Goal: Transaction & Acquisition: Download file/media

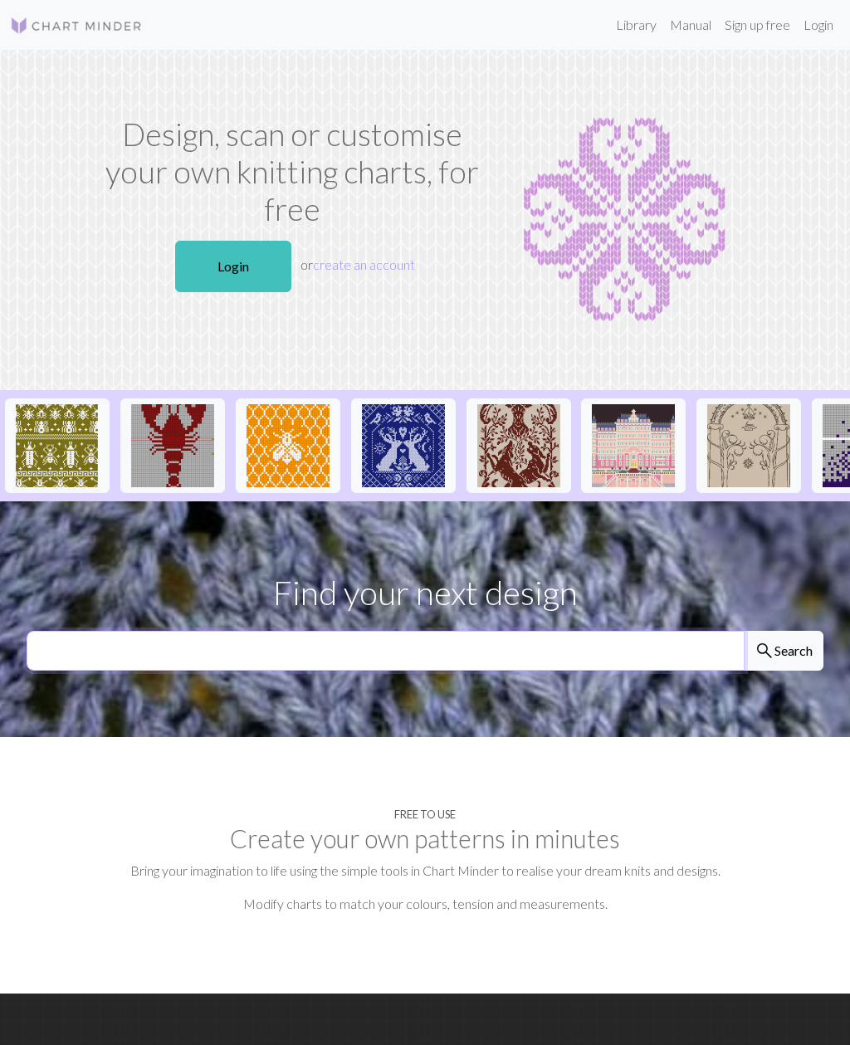
click at [621, 651] on input "text" at bounding box center [386, 651] width 718 height 40
type input "White pony"
click at [794, 649] on button "search Search" at bounding box center [784, 651] width 80 height 40
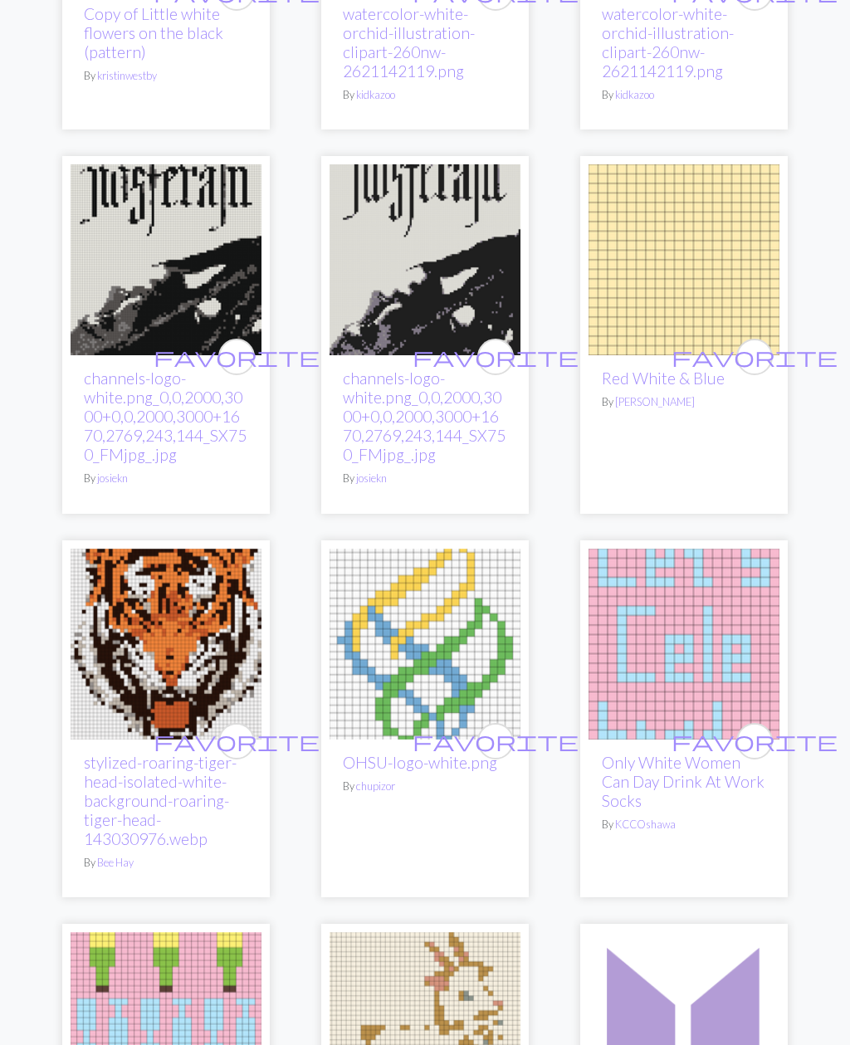
scroll to position [1795, 0]
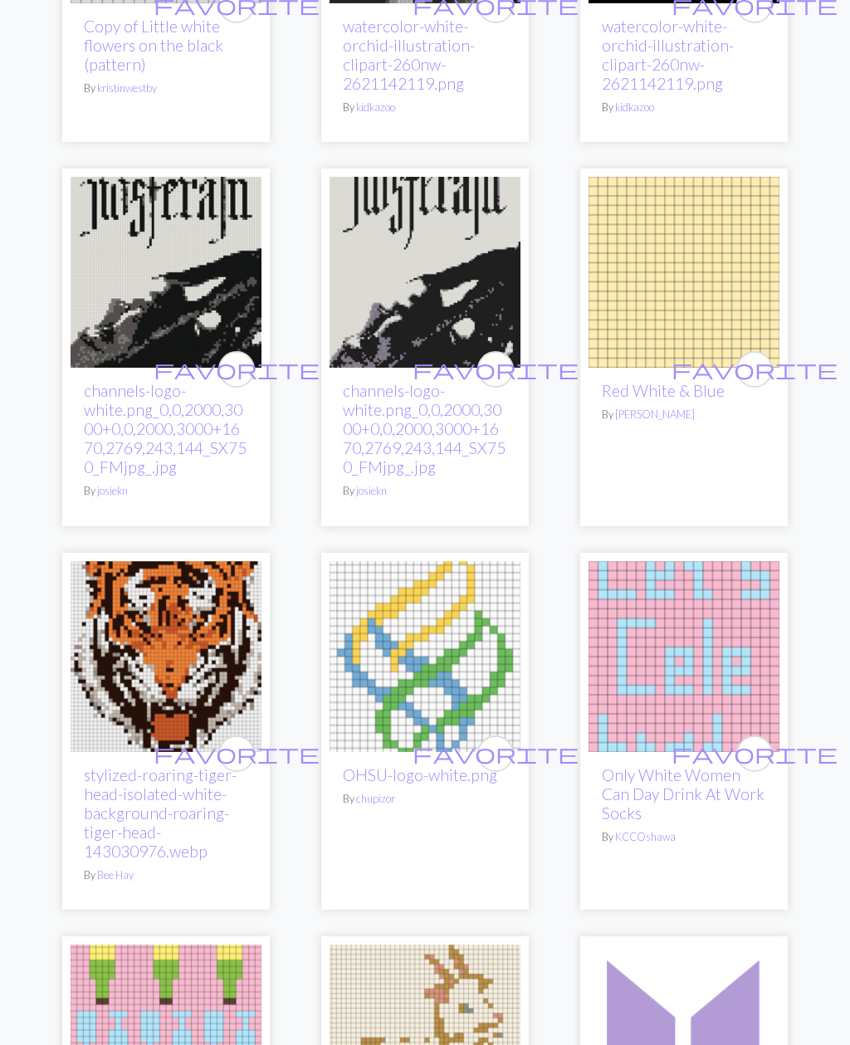
click at [458, 272] on img at bounding box center [425, 272] width 191 height 191
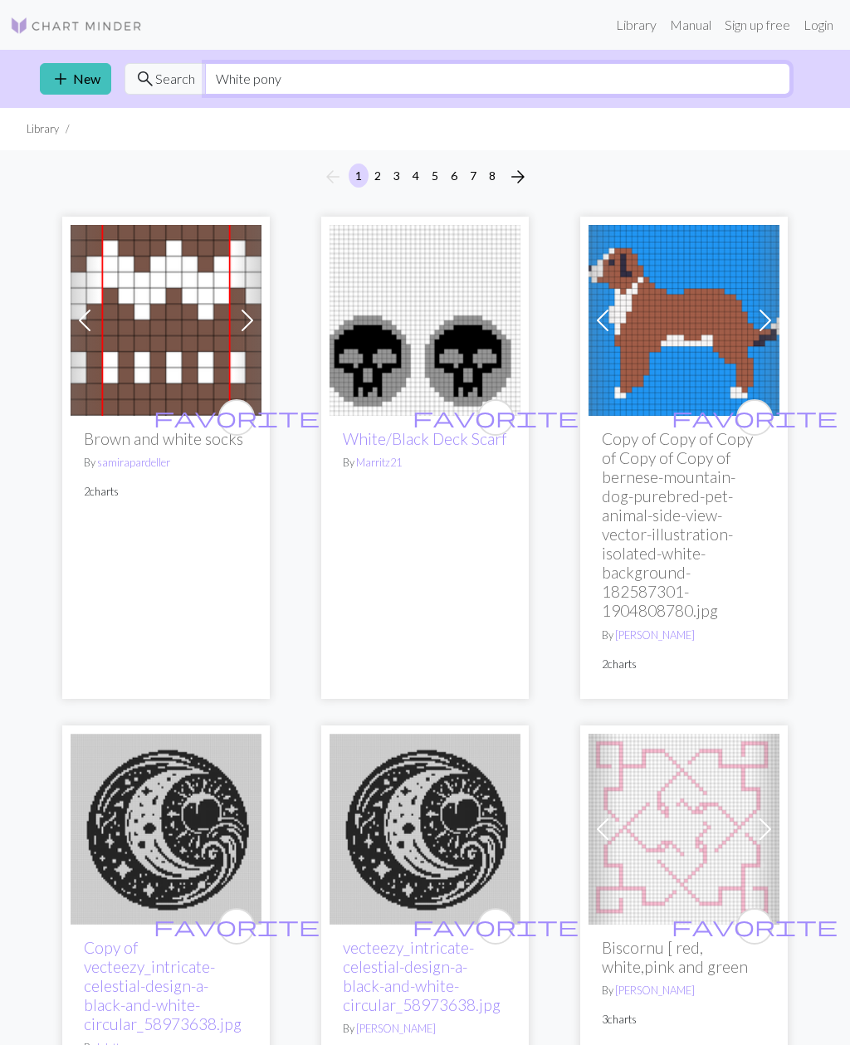
click at [671, 72] on input "White pony" at bounding box center [497, 79] width 585 height 32
type input "W"
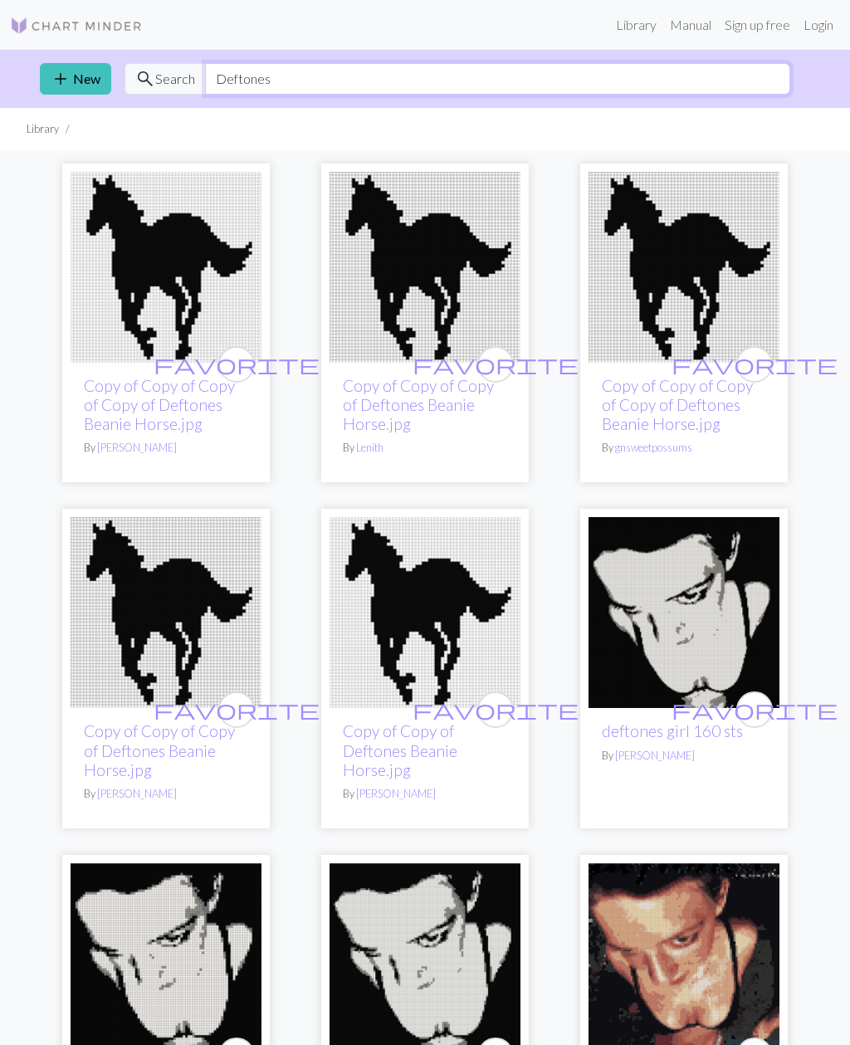
type input "Deftones"
click at [109, 251] on img at bounding box center [166, 267] width 191 height 191
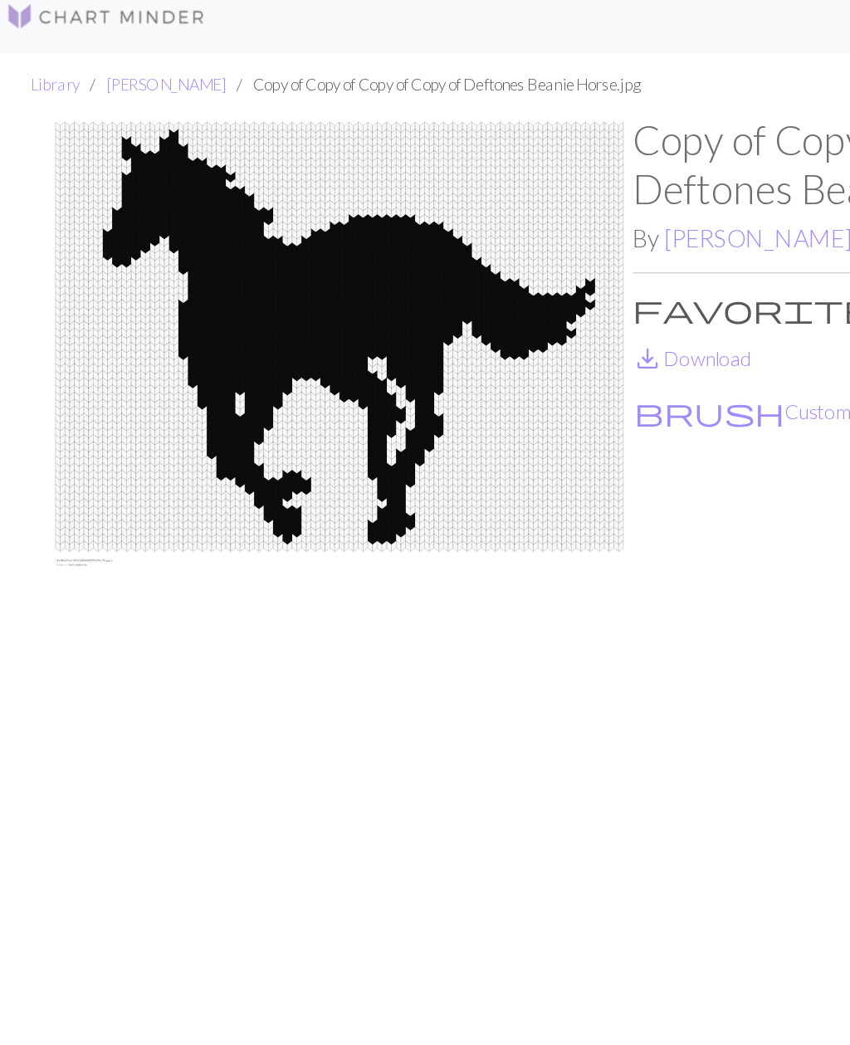
click at [398, 145] on img at bounding box center [231, 510] width 388 height 836
click at [385, 133] on img at bounding box center [231, 510] width 388 height 836
click at [467, 244] on link "save_alt Download" at bounding box center [464, 252] width 79 height 16
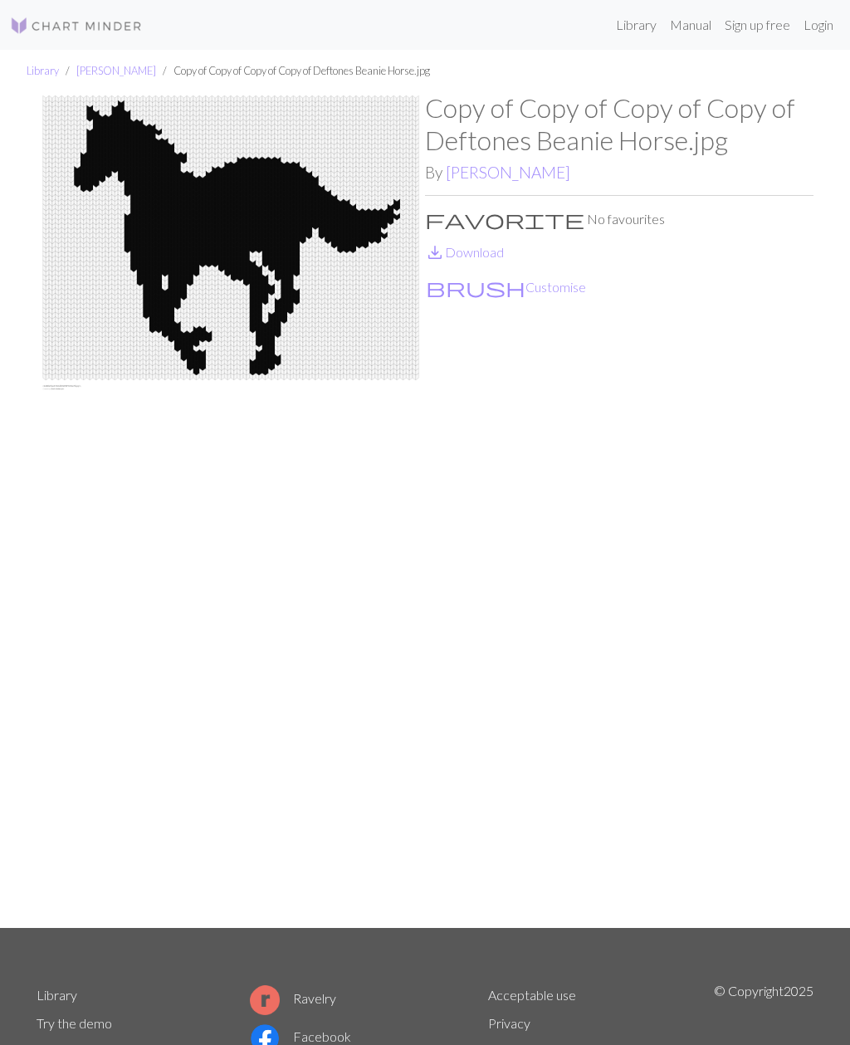
click at [483, 178] on link "[PERSON_NAME]" at bounding box center [508, 172] width 125 height 19
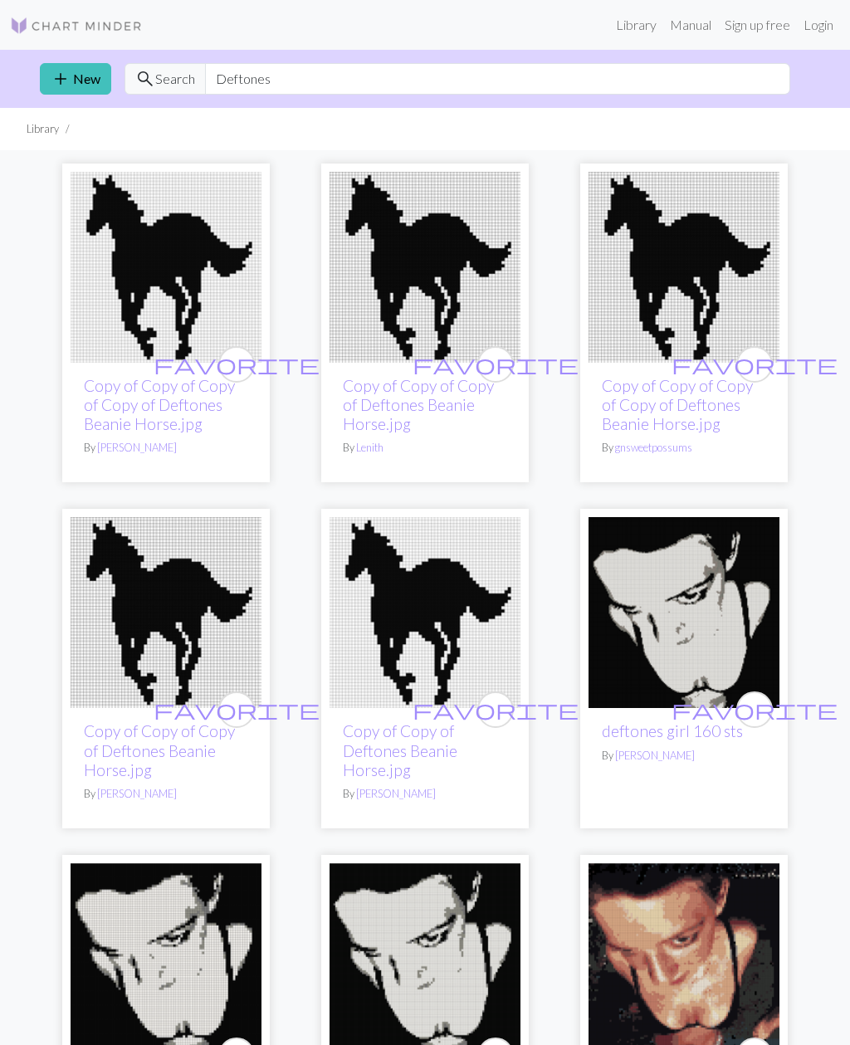
click at [511, 236] on img at bounding box center [425, 267] width 191 height 191
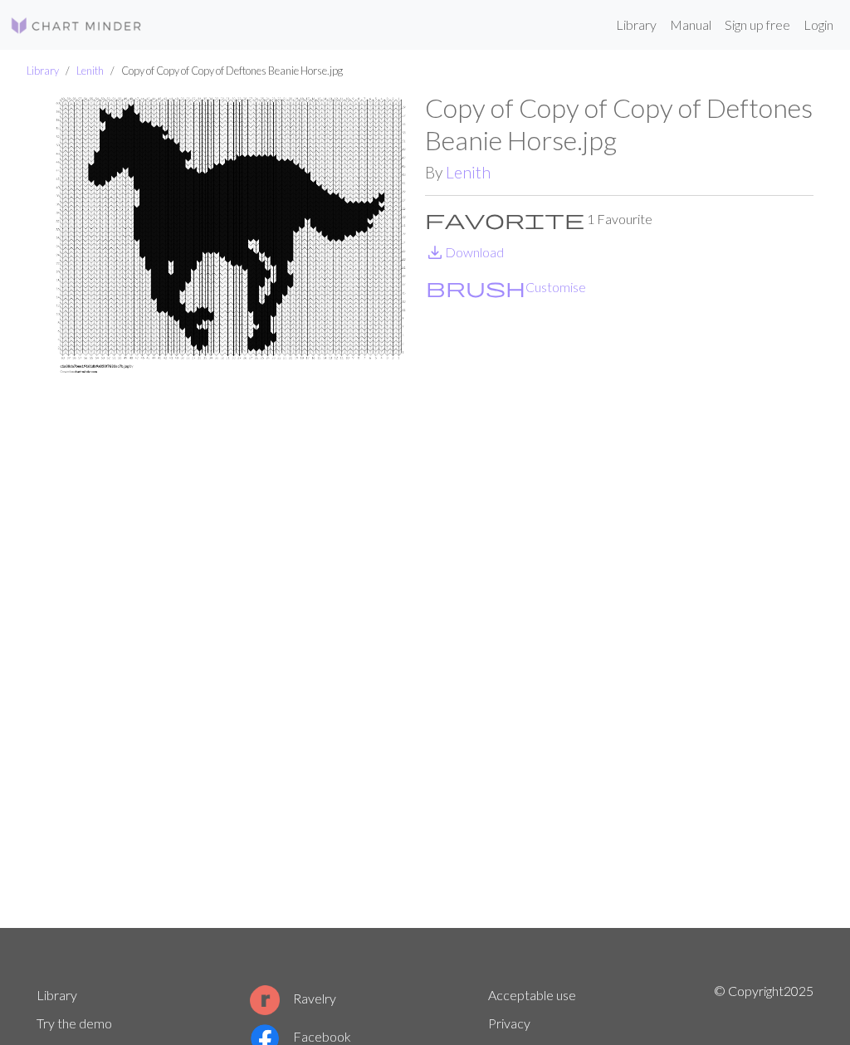
click at [482, 252] on link "save_alt Download" at bounding box center [464, 252] width 79 height 16
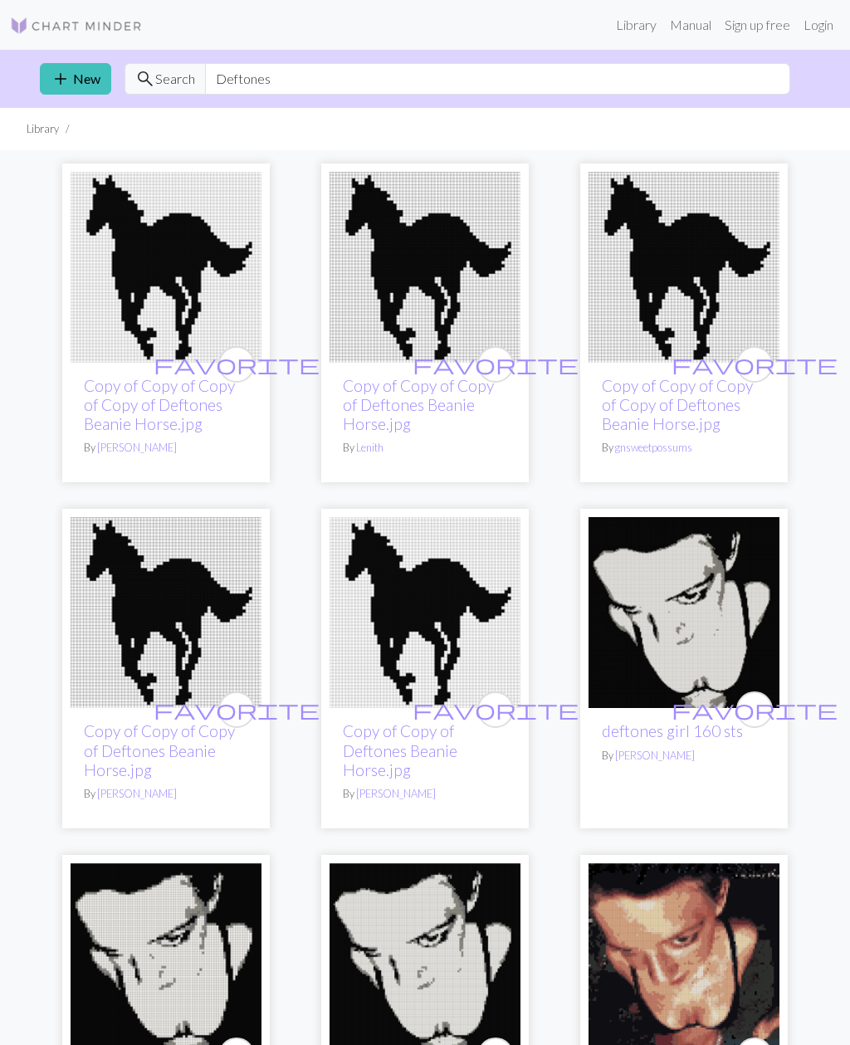
click at [719, 259] on img at bounding box center [684, 267] width 191 height 191
click at [129, 589] on img at bounding box center [166, 612] width 191 height 191
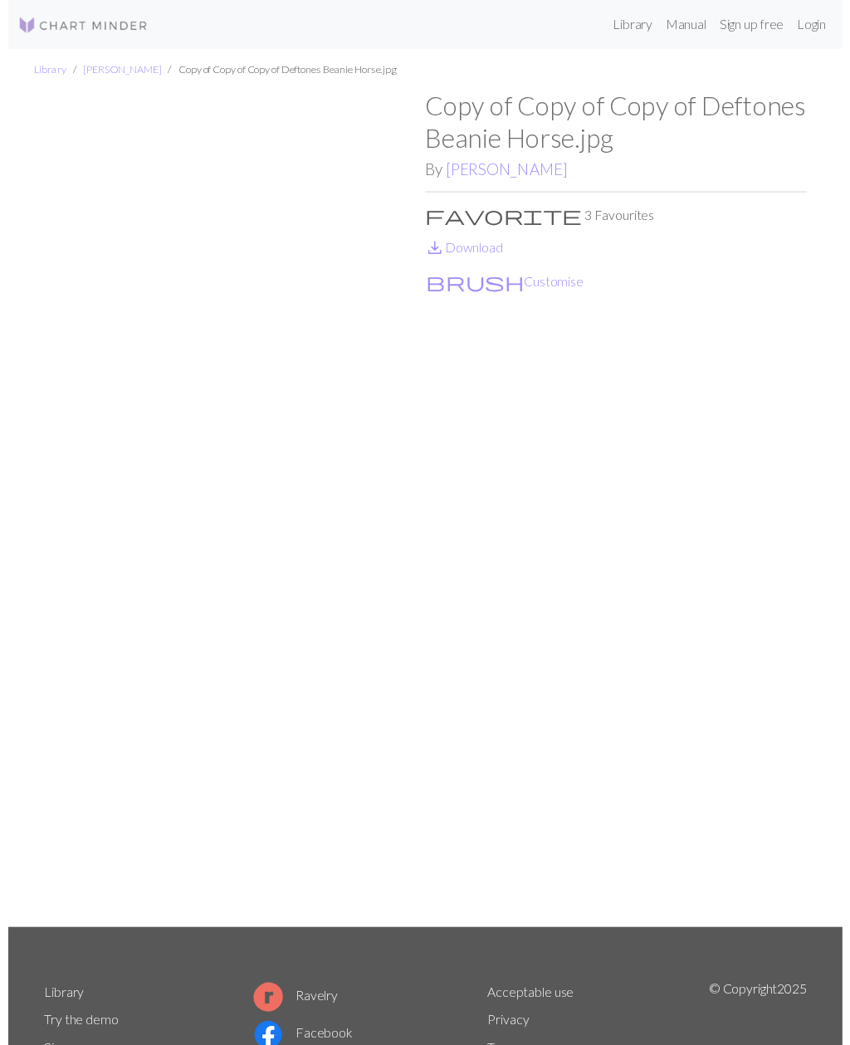
scroll to position [20, 0]
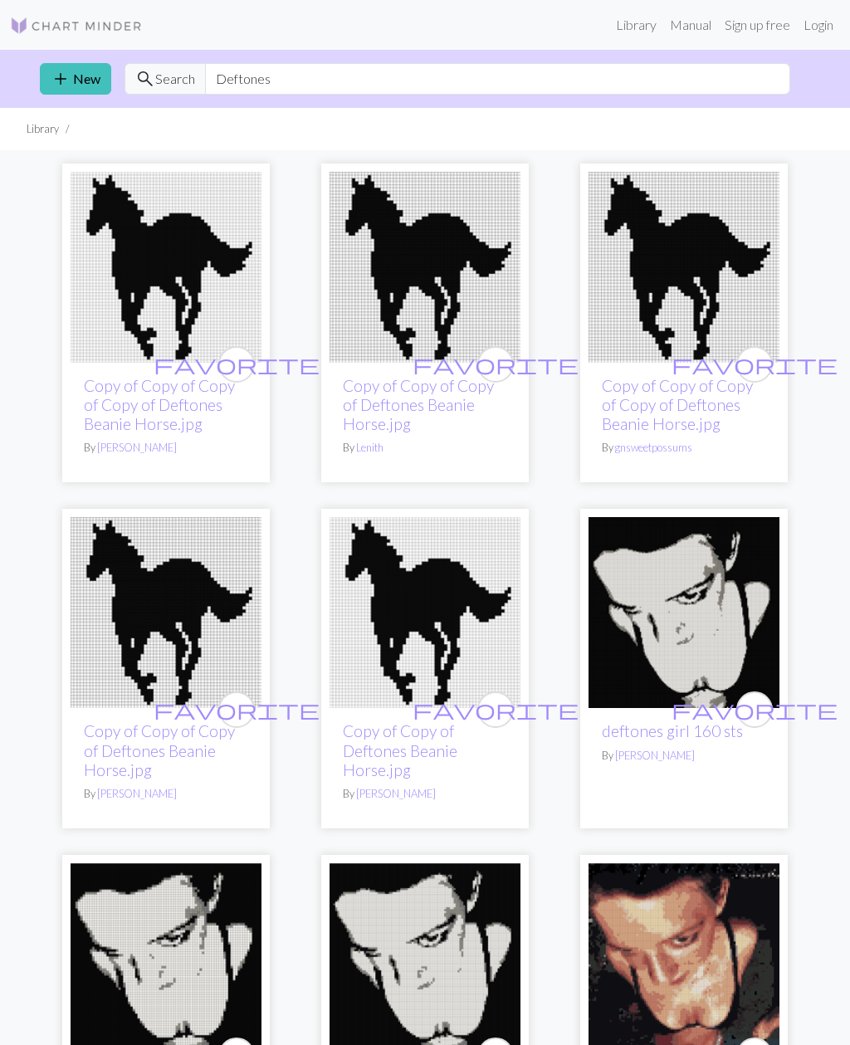
click at [722, 284] on img at bounding box center [684, 267] width 191 height 191
click at [150, 613] on img at bounding box center [166, 612] width 191 height 191
click at [482, 607] on img at bounding box center [425, 612] width 191 height 191
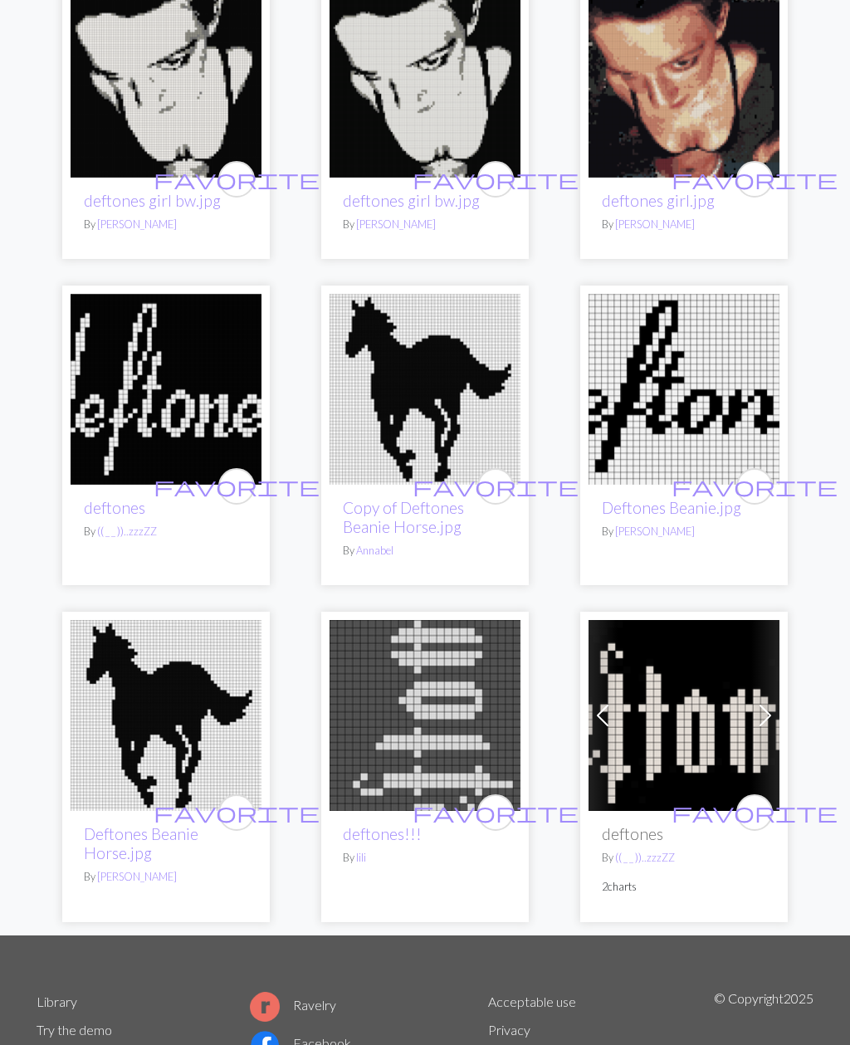
scroll to position [877, 0]
click at [467, 365] on img at bounding box center [425, 389] width 191 height 191
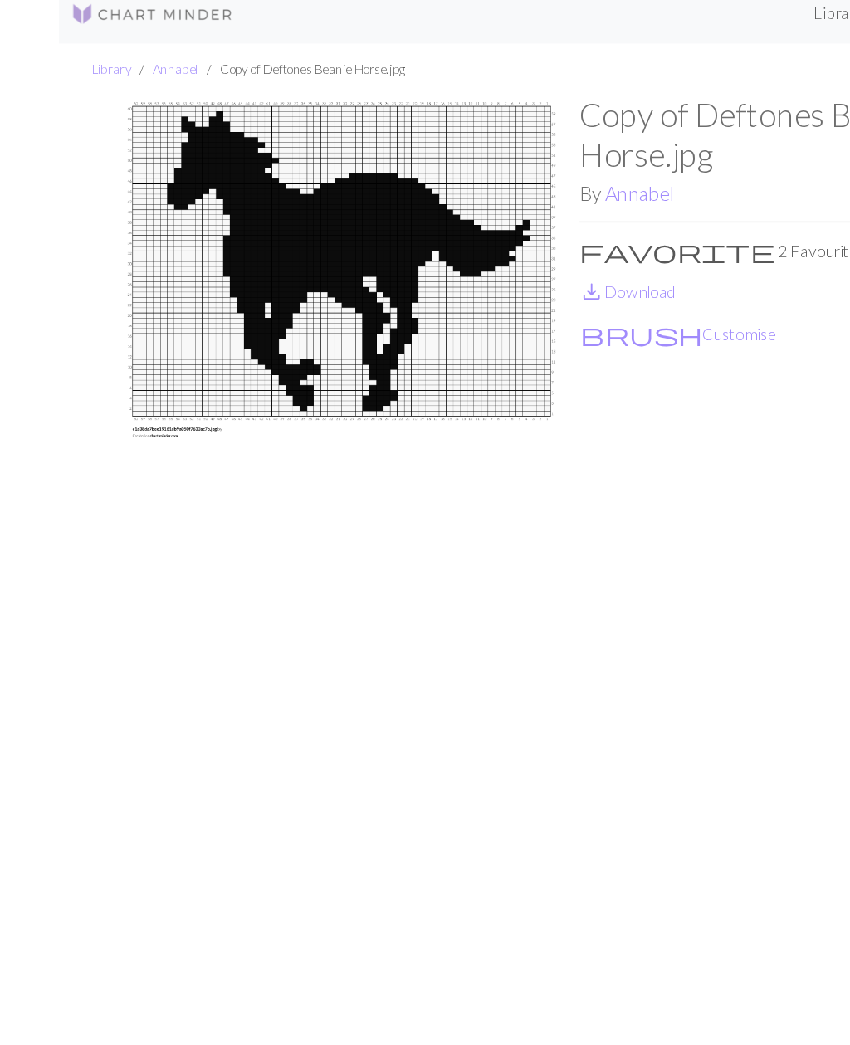
scroll to position [1, 0]
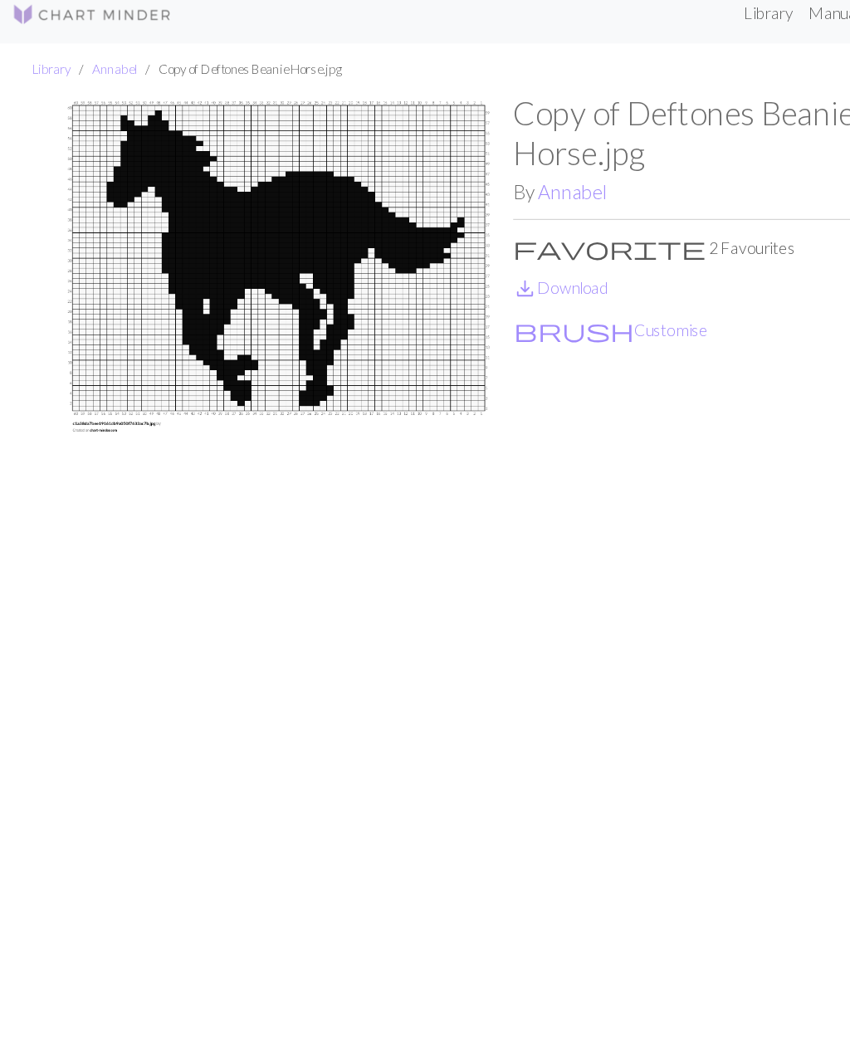
click at [482, 243] on link "save_alt Download" at bounding box center [464, 251] width 79 height 16
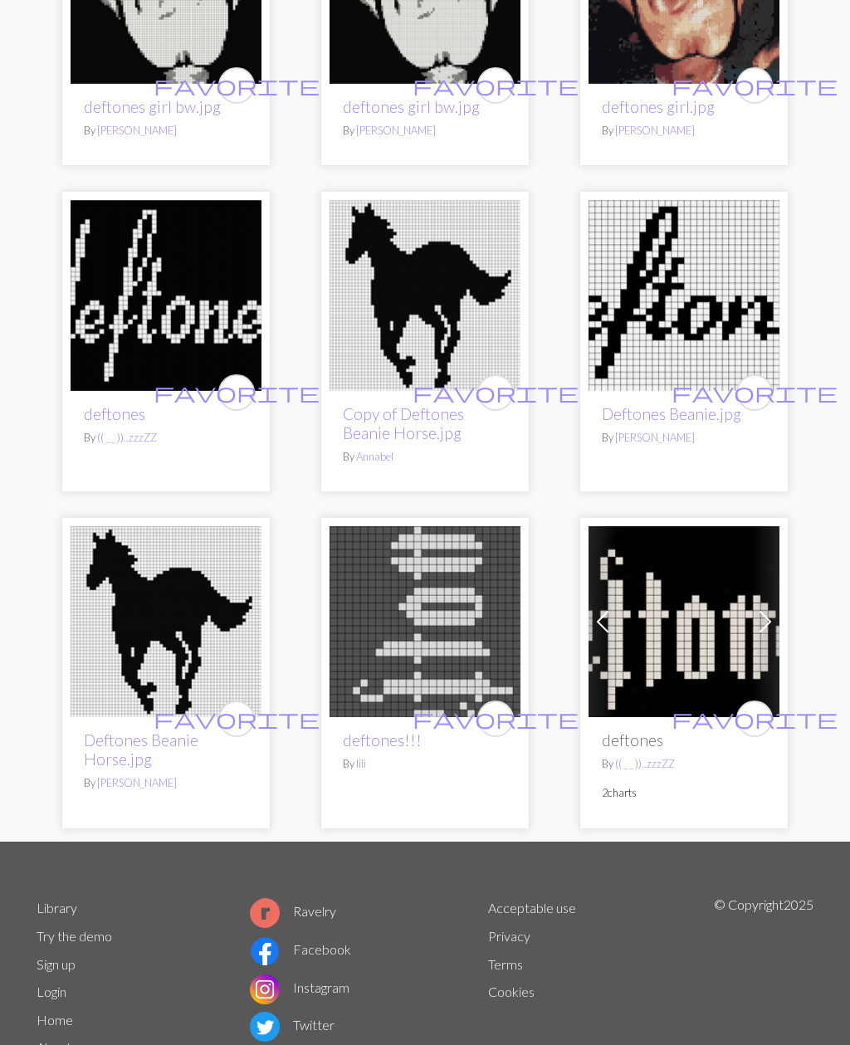
scroll to position [986, 0]
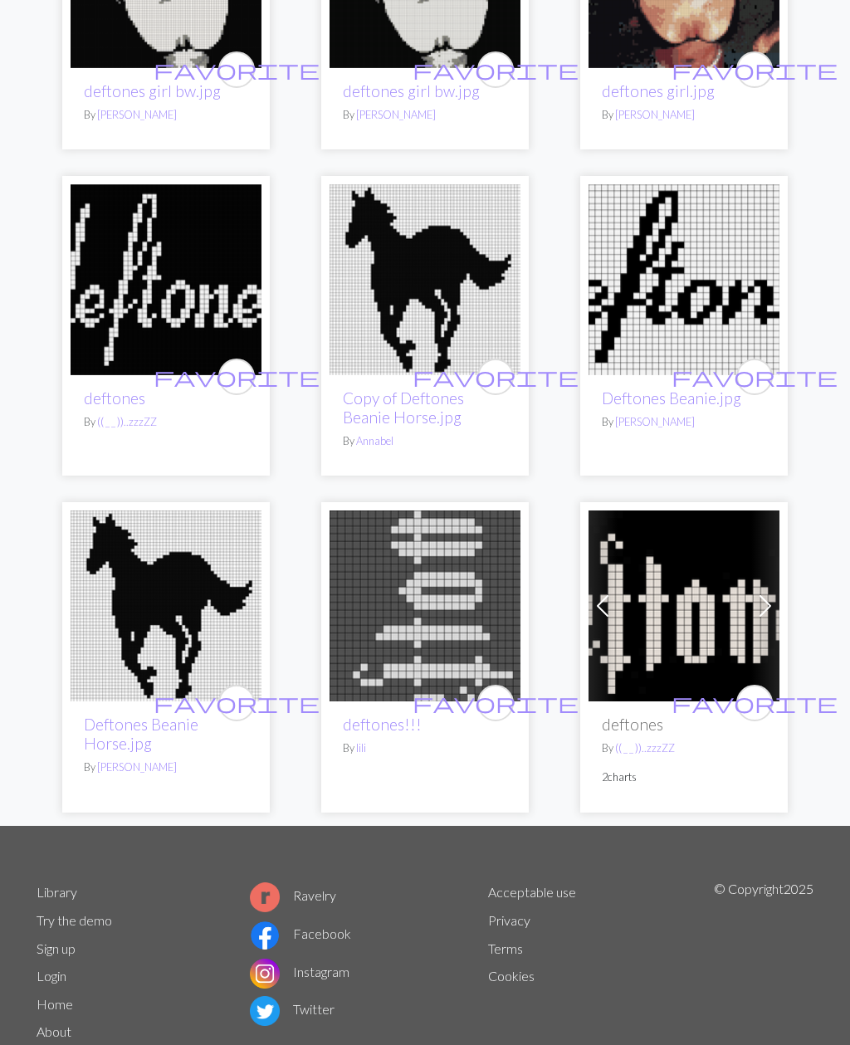
click at [217, 586] on img at bounding box center [166, 606] width 191 height 191
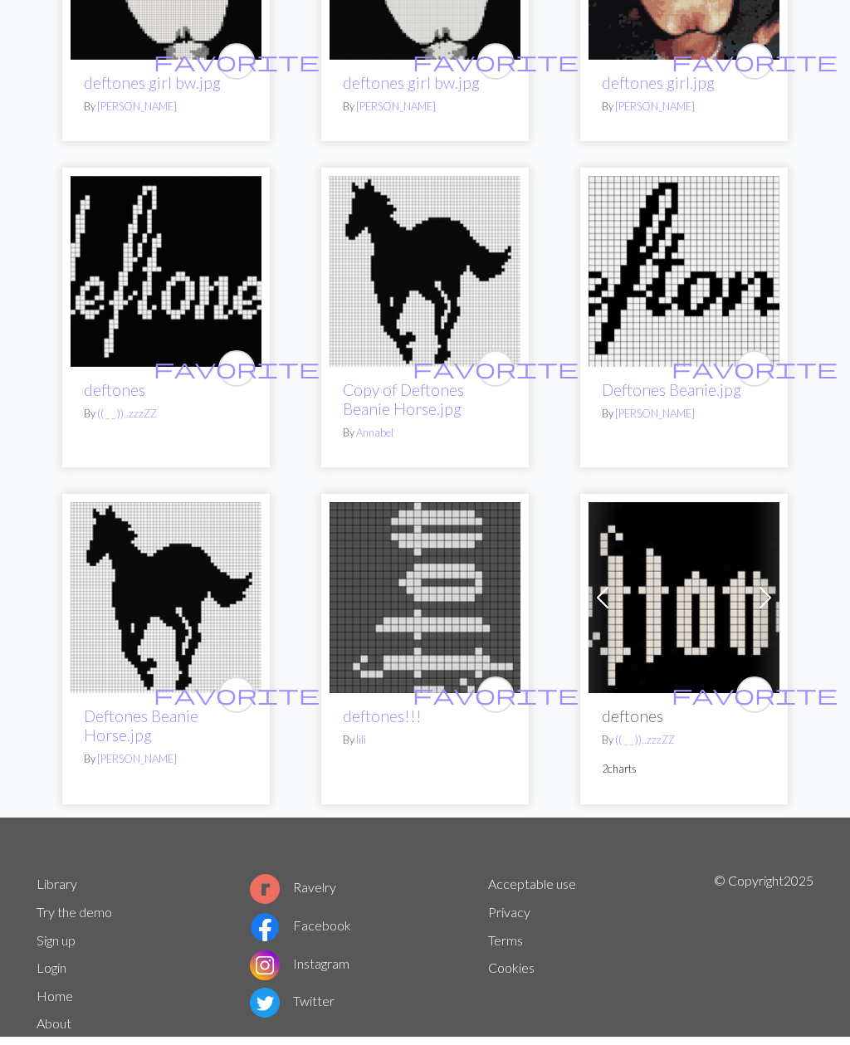
scroll to position [984, 0]
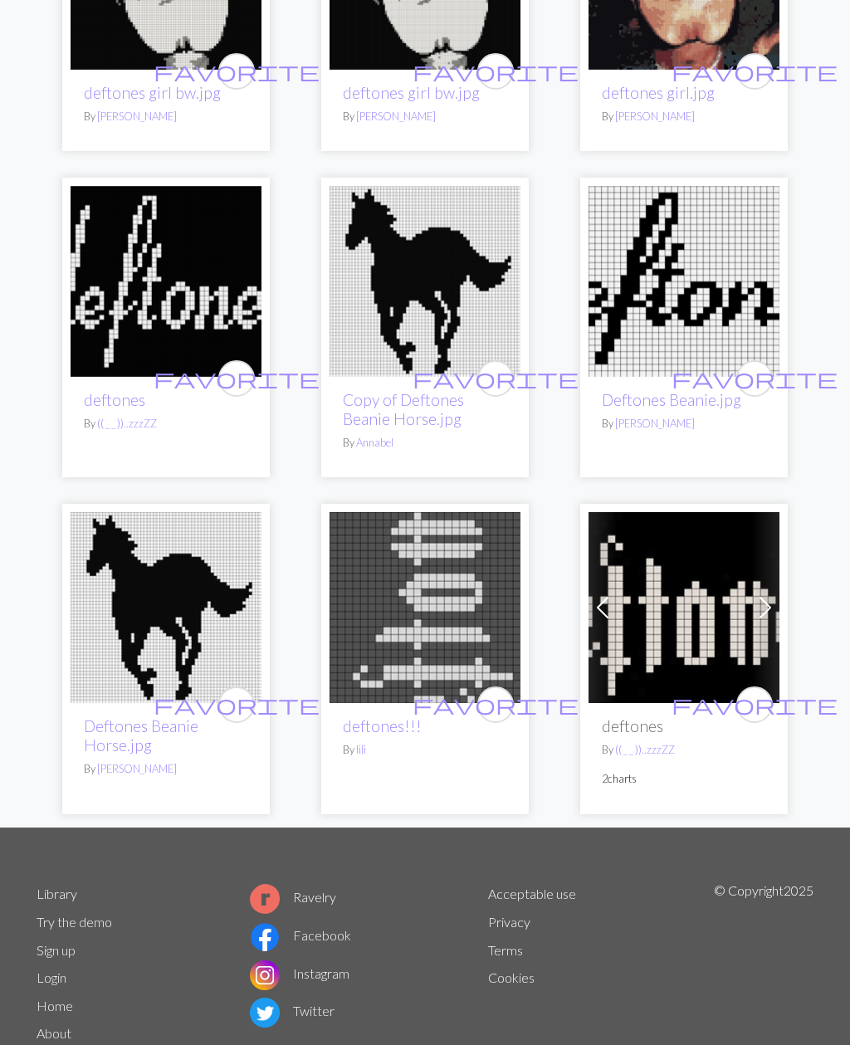
click at [721, 530] on img at bounding box center [684, 608] width 191 height 191
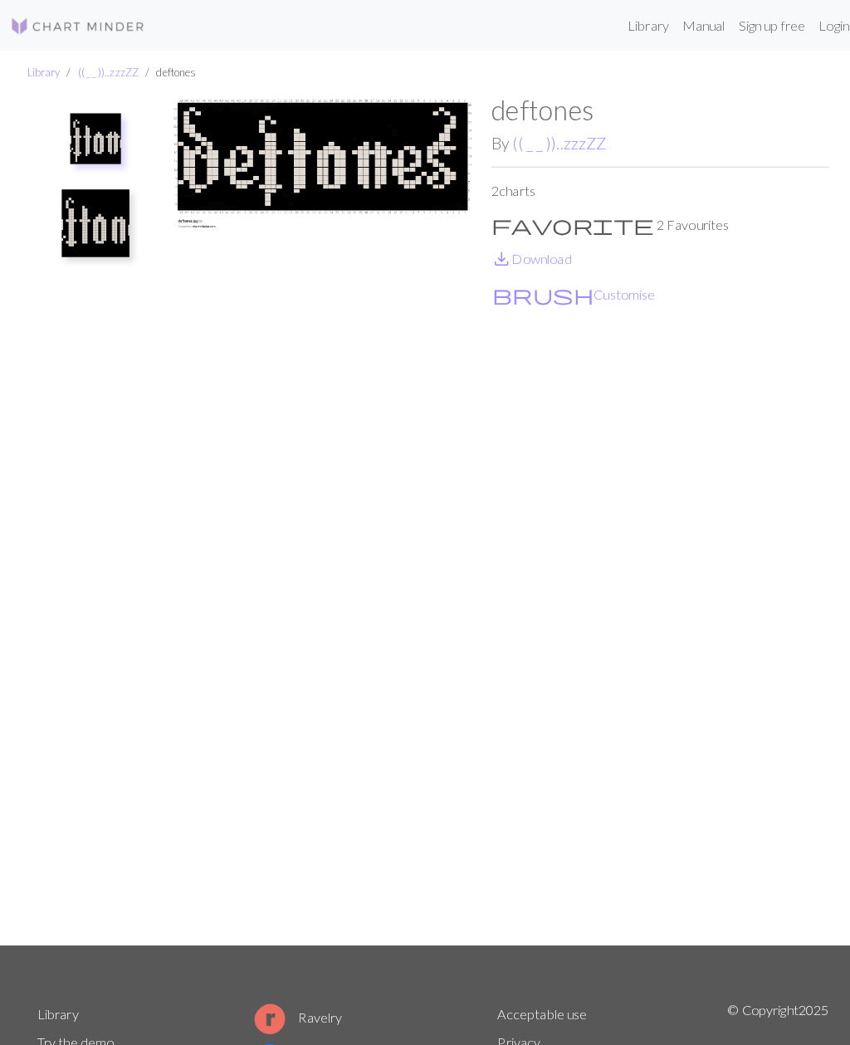
click at [552, 255] on link "save_alt Download" at bounding box center [521, 254] width 79 height 16
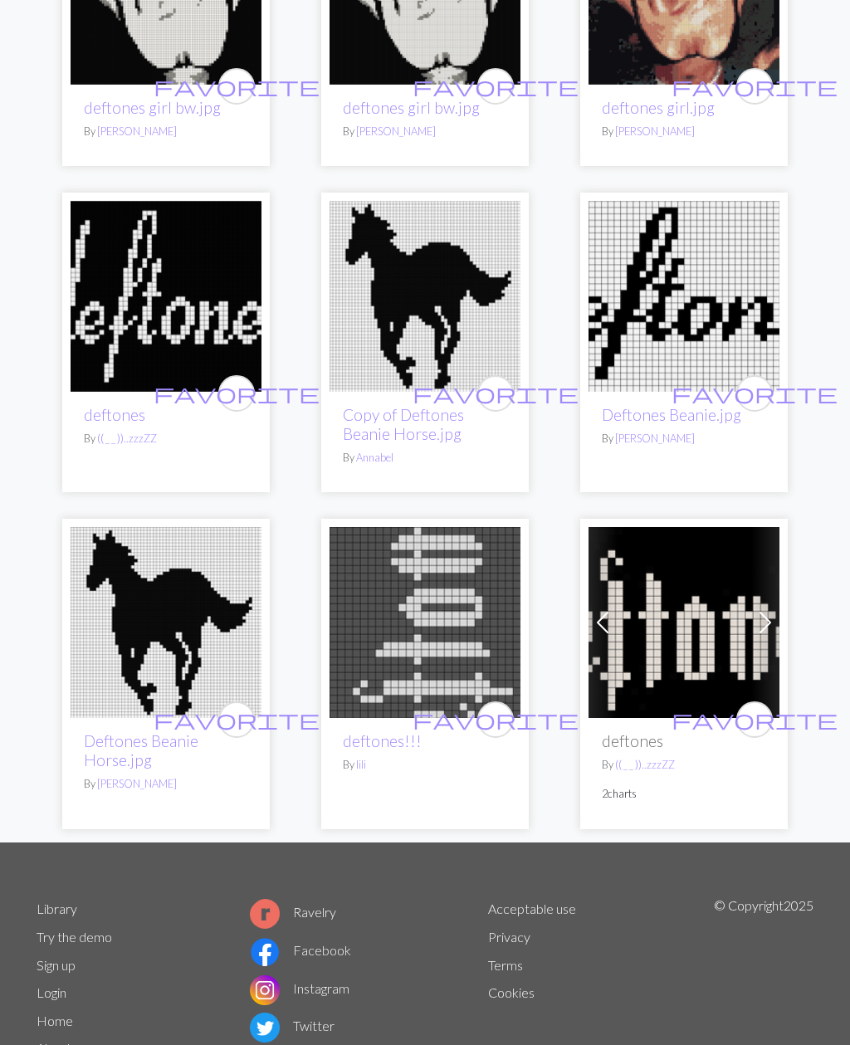
scroll to position [969, 0]
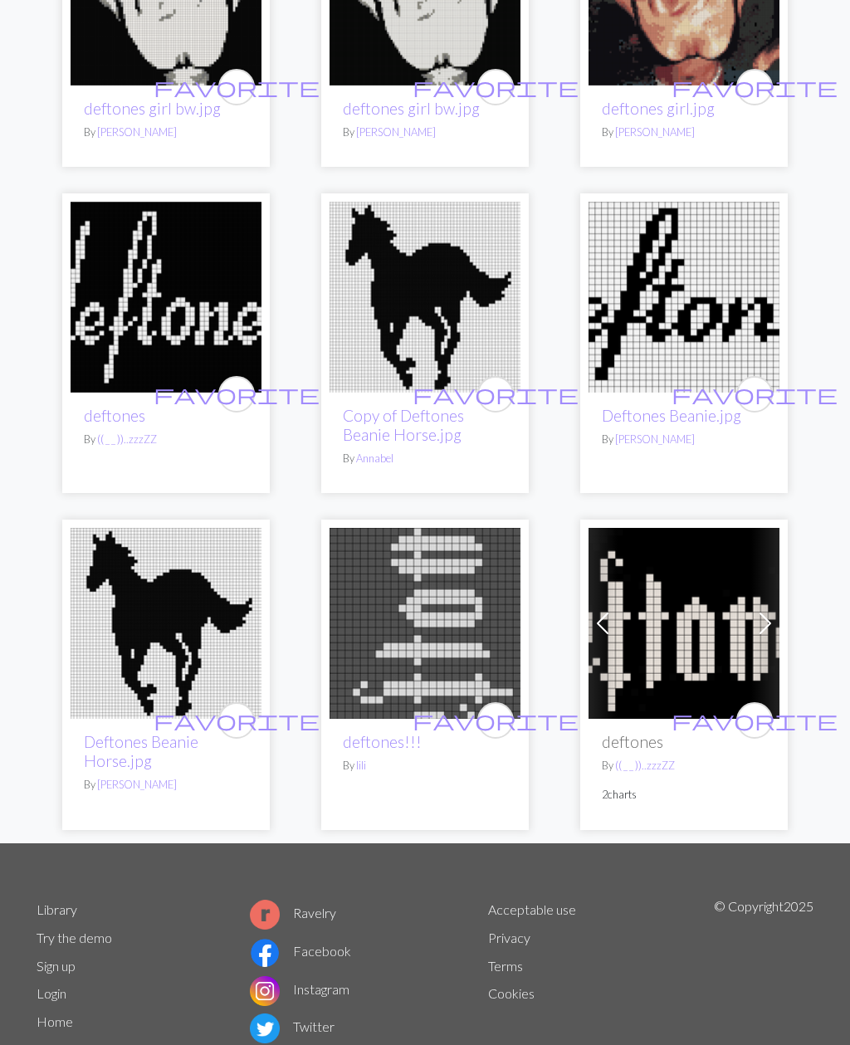
click at [719, 318] on img at bounding box center [684, 297] width 191 height 191
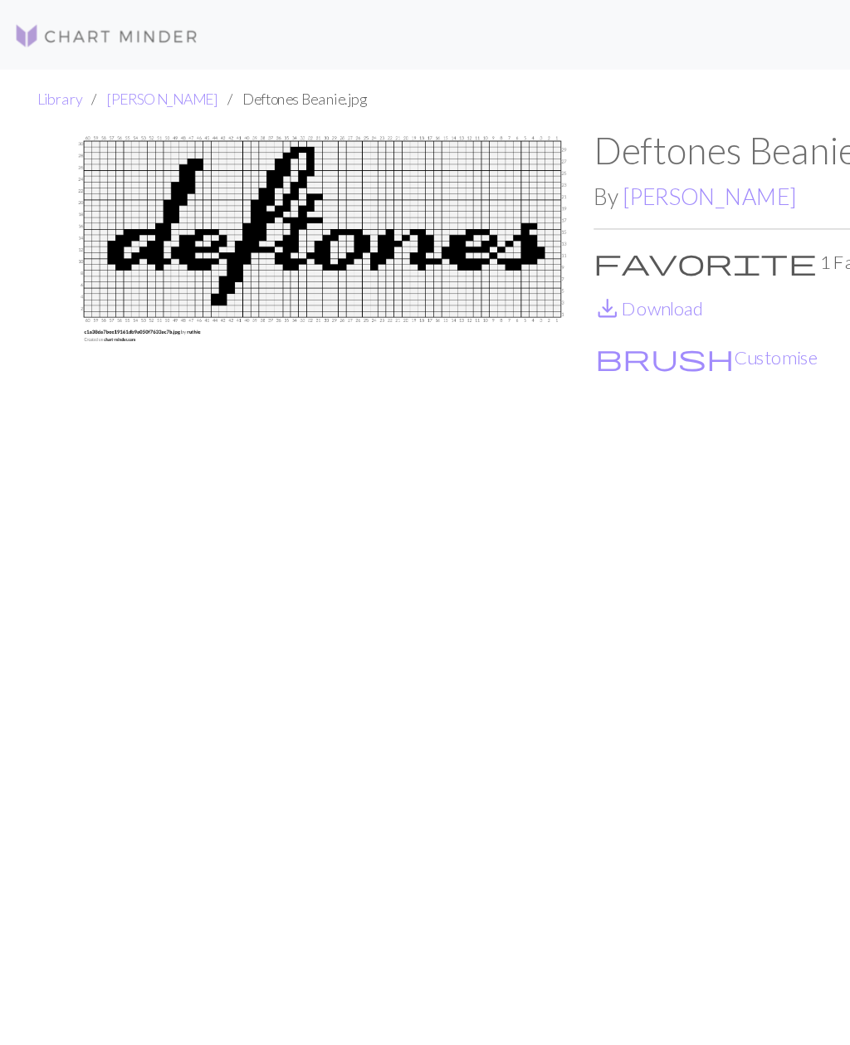
click at [466, 218] on link "save_alt Download" at bounding box center [464, 221] width 79 height 16
